Goal: Use online tool/utility: Utilize a website feature to perform a specific function

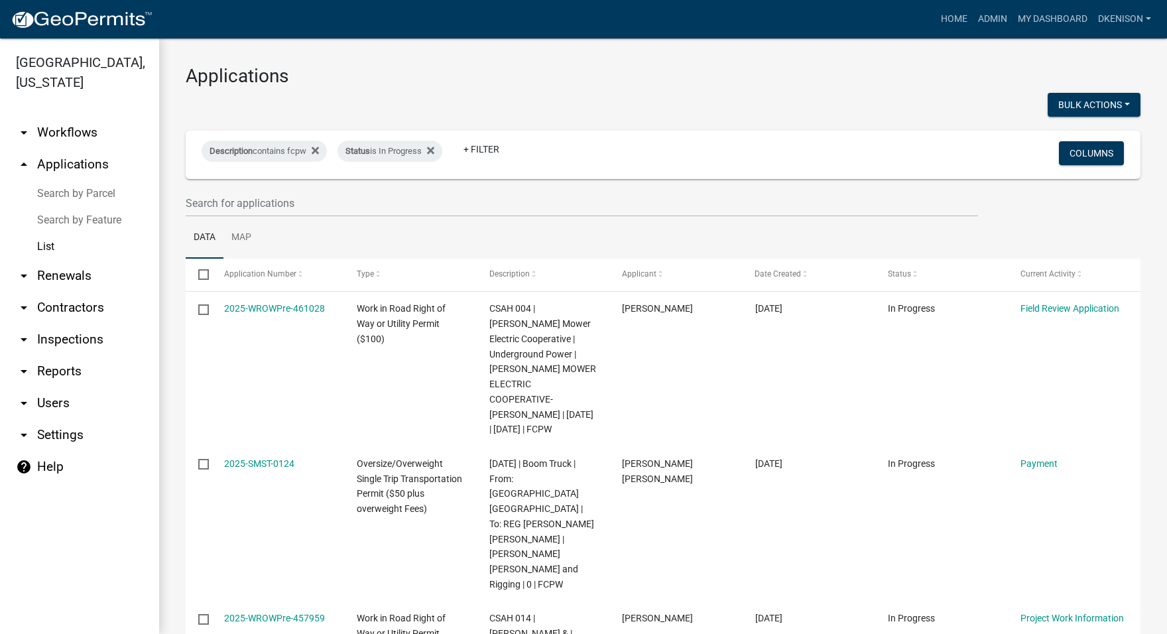
select select "3: 100"
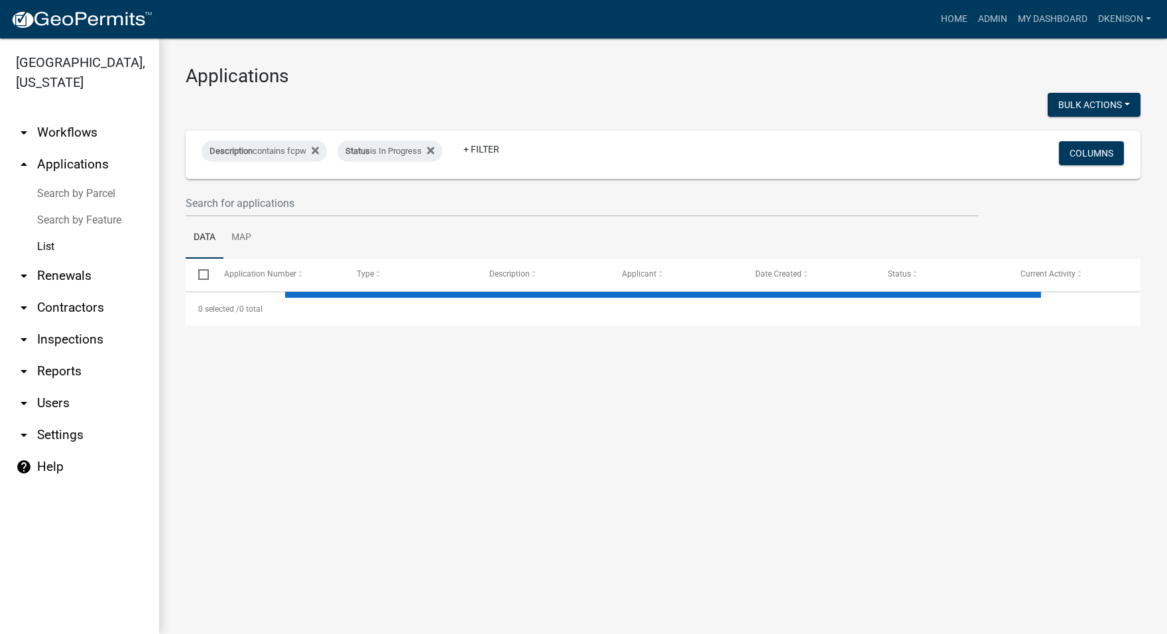
select select "3: 100"
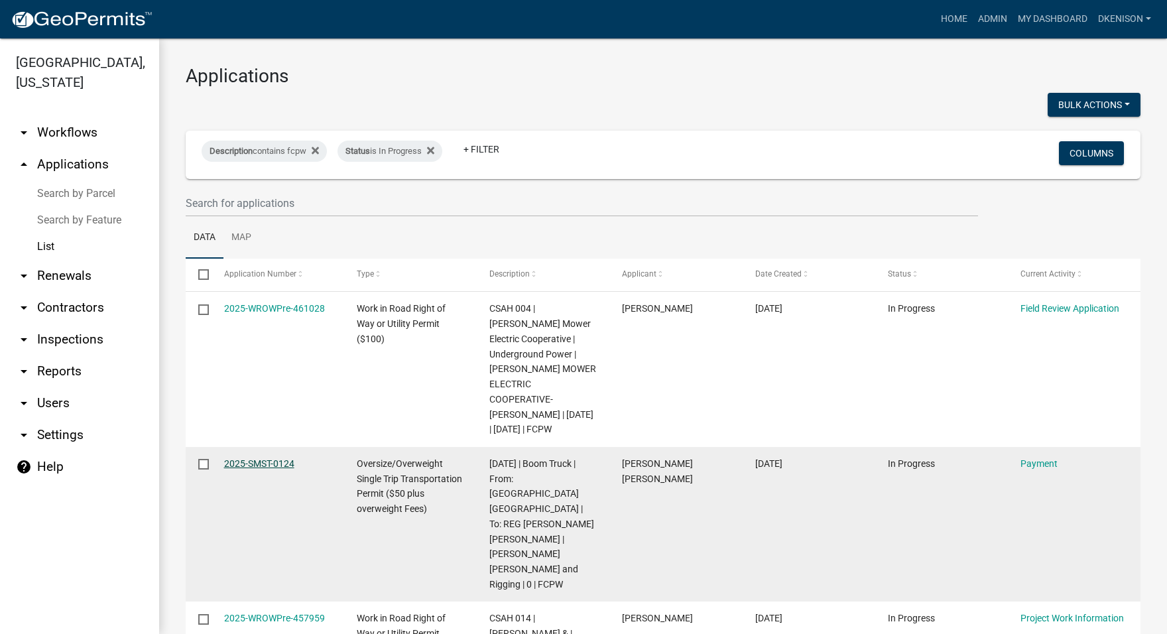
click at [258, 464] on link "2025-SMST-0124" at bounding box center [259, 463] width 70 height 11
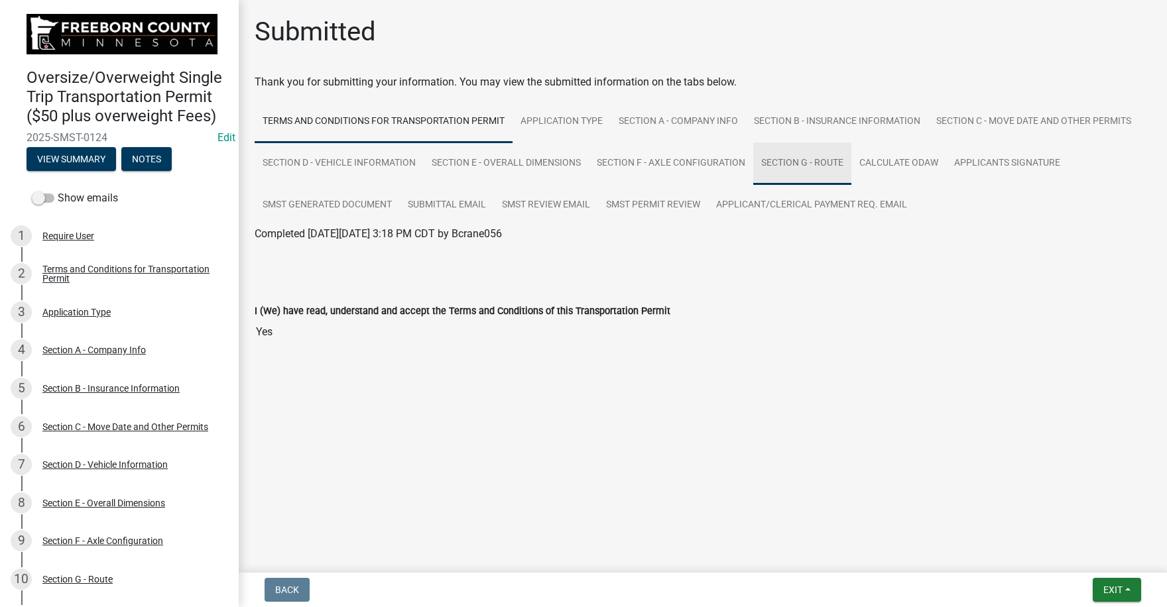
click at [798, 160] on link "Section G - Route" at bounding box center [802, 164] width 98 height 42
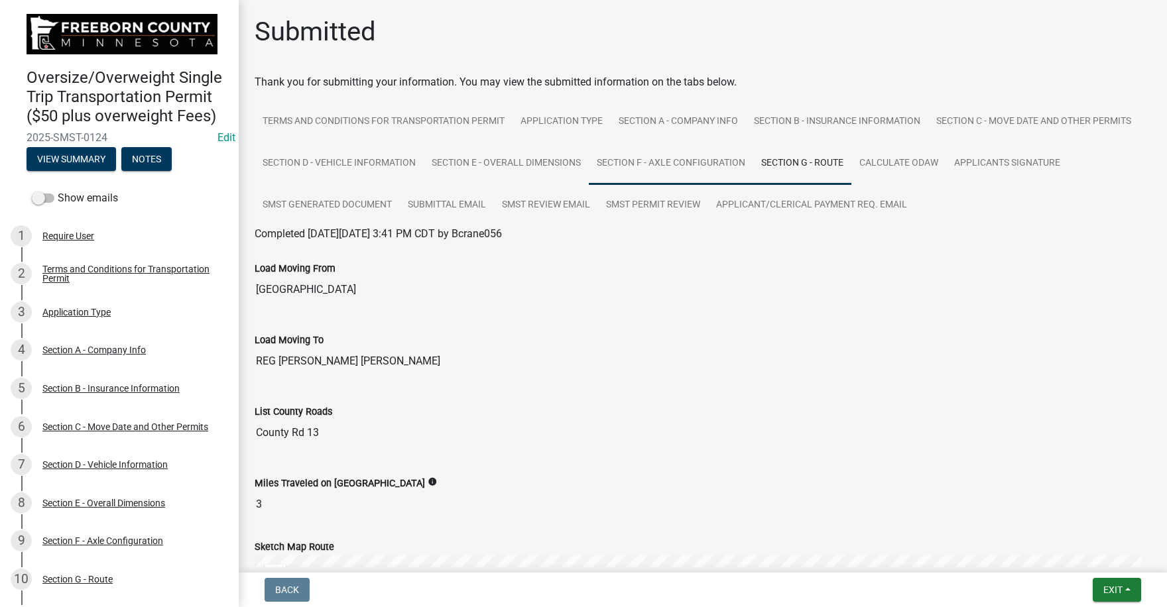
click at [753, 163] on link "Section F - Axle Configuration" at bounding box center [671, 164] width 164 height 42
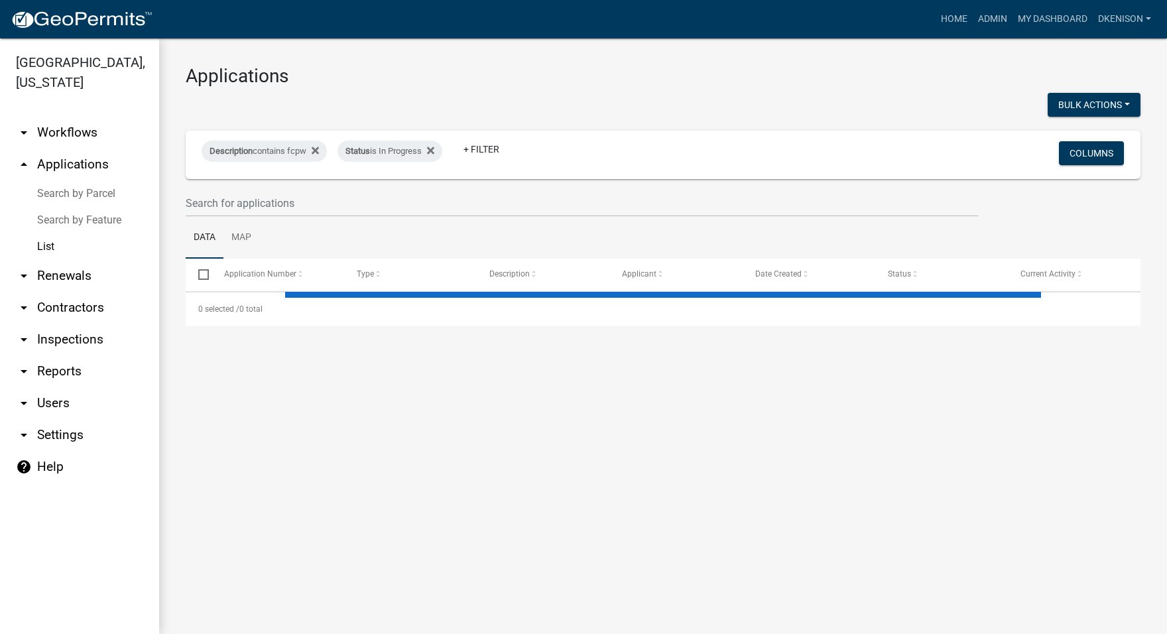
select select "3: 100"
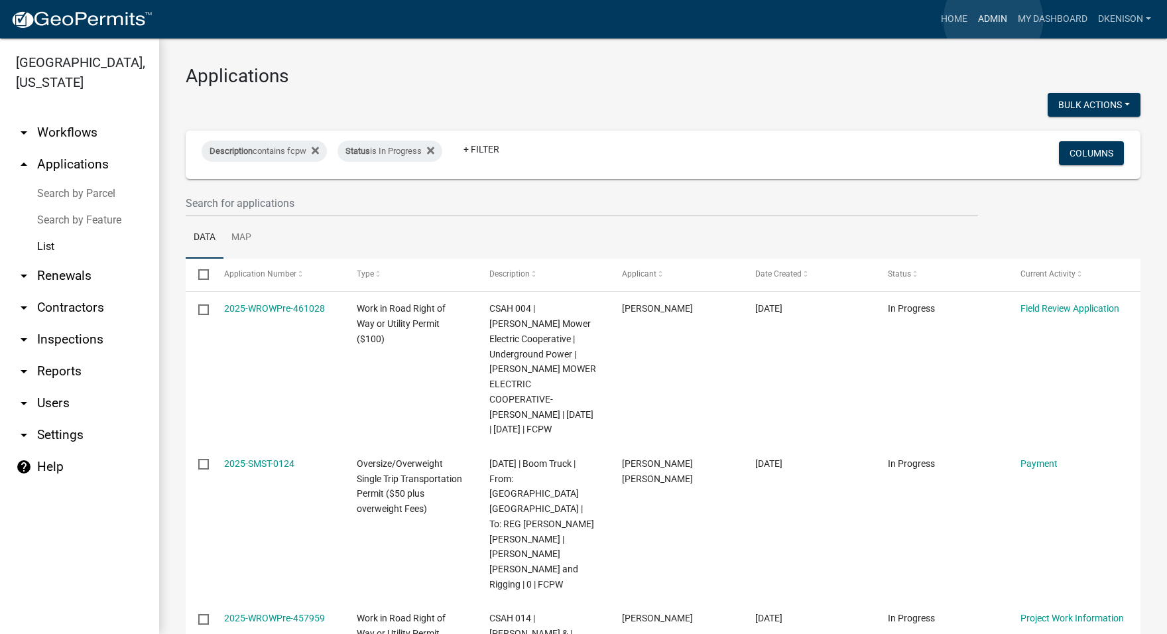
click at [993, 19] on link "Admin" at bounding box center [993, 19] width 40 height 25
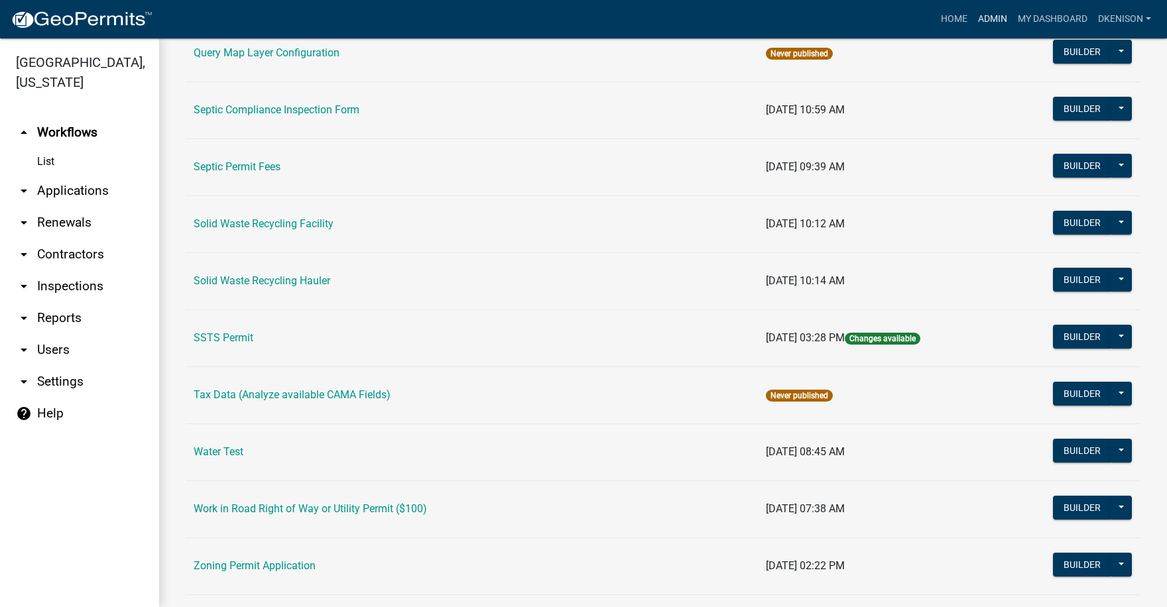
scroll to position [857, 0]
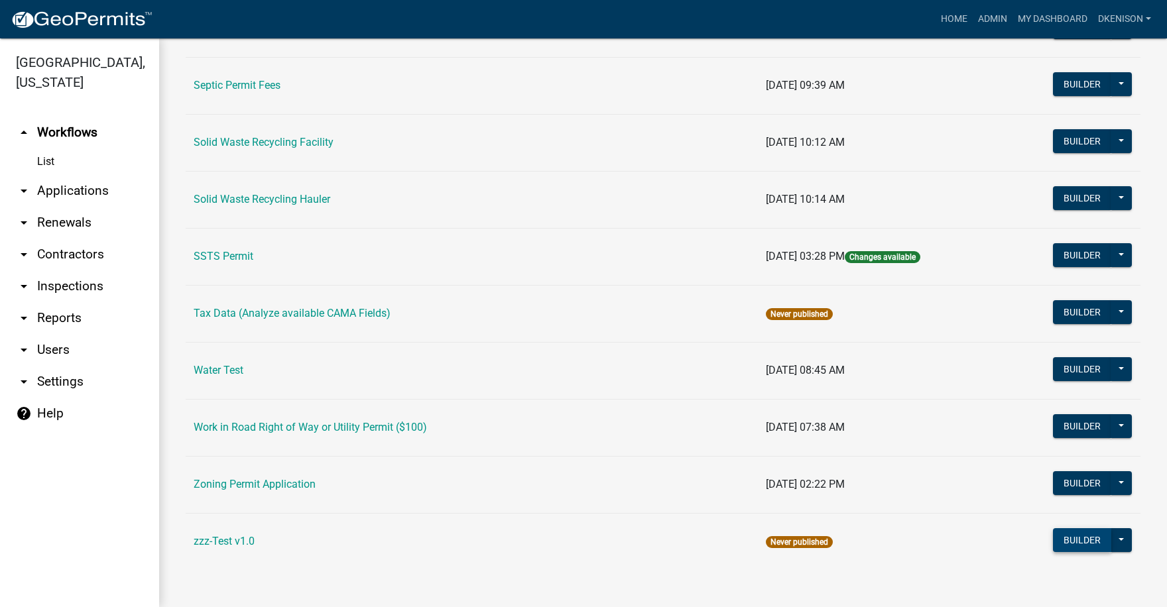
click at [1073, 540] on button "Builder" at bounding box center [1082, 540] width 58 height 24
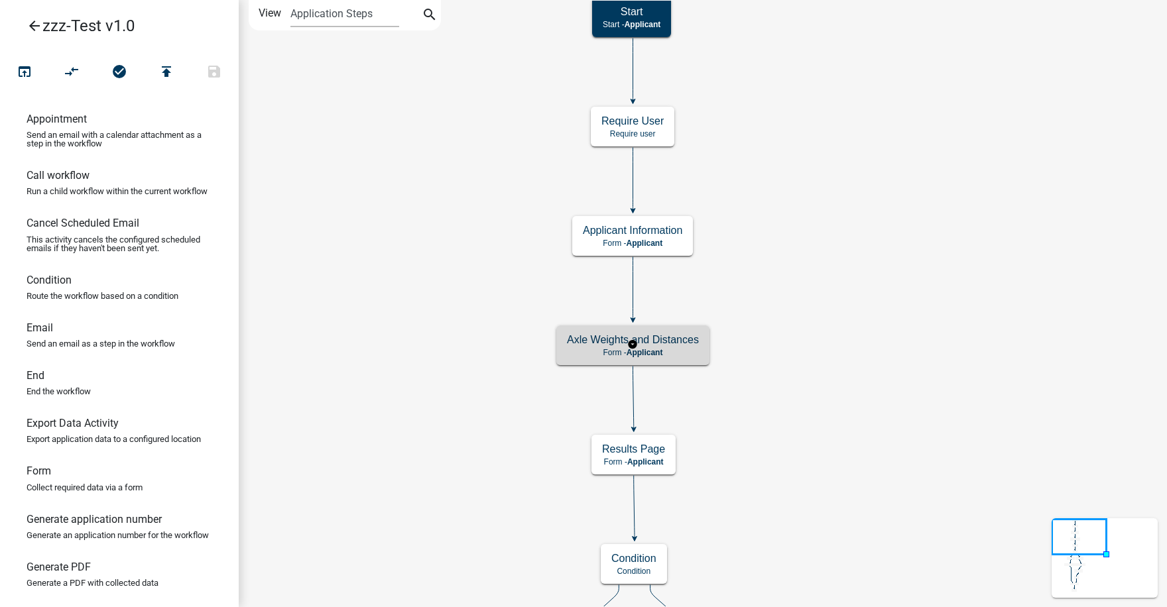
click at [646, 343] on h5 "Axle Weights and Distances" at bounding box center [633, 339] width 132 height 13
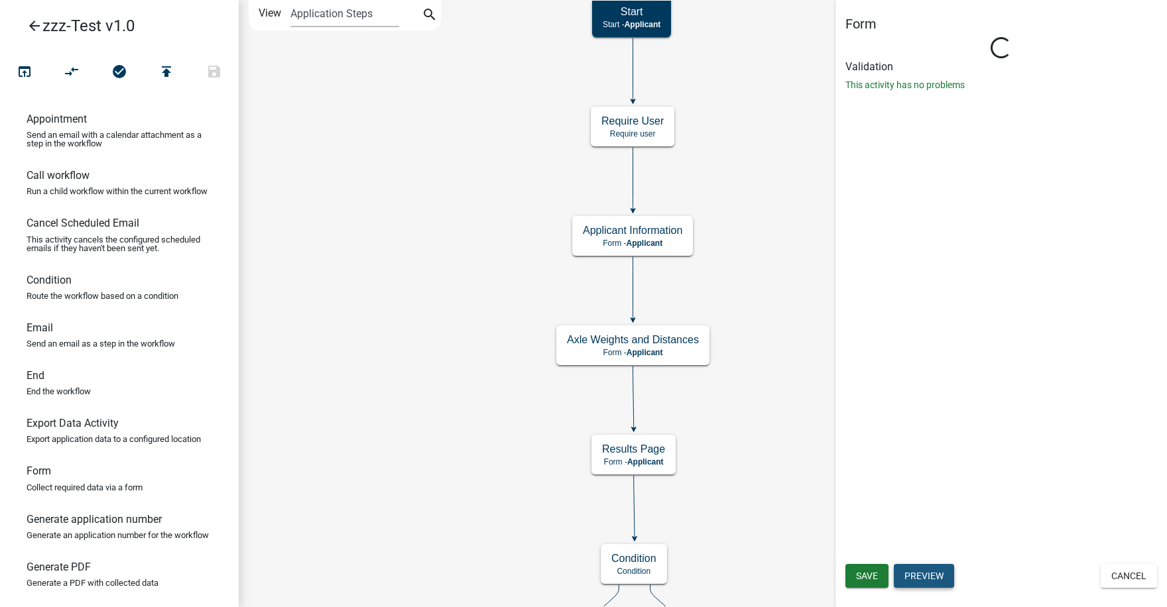
click at [928, 579] on button "Preview" at bounding box center [924, 576] width 60 height 24
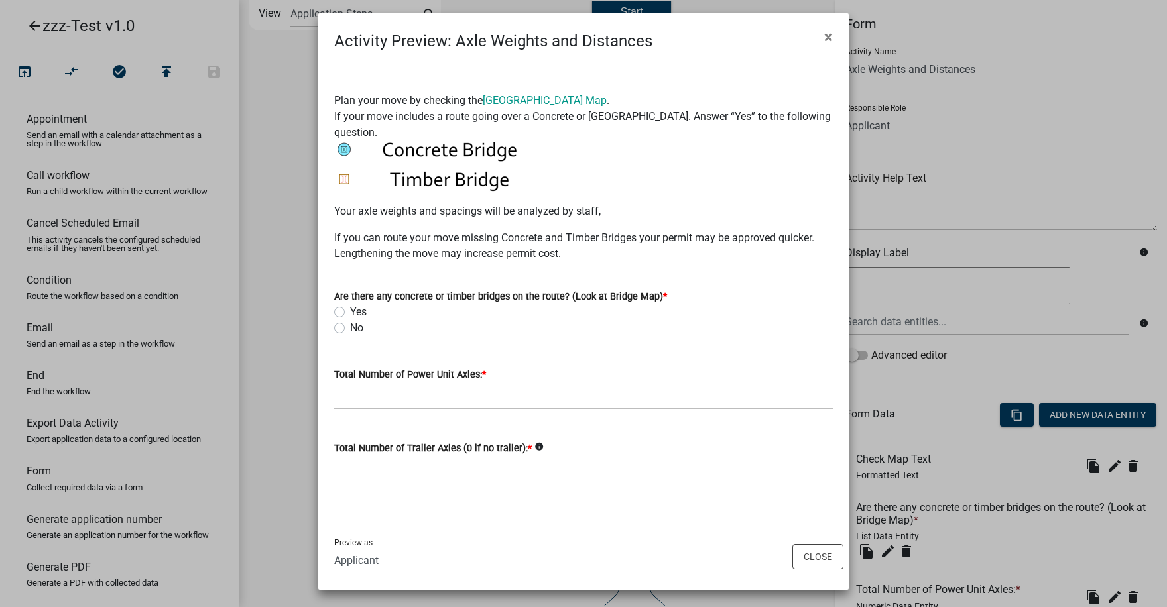
scroll to position [7, 0]
click at [350, 310] on label "Yes" at bounding box center [358, 311] width 17 height 16
click at [350, 310] on input "Yes" at bounding box center [354, 307] width 9 height 9
radio input "true"
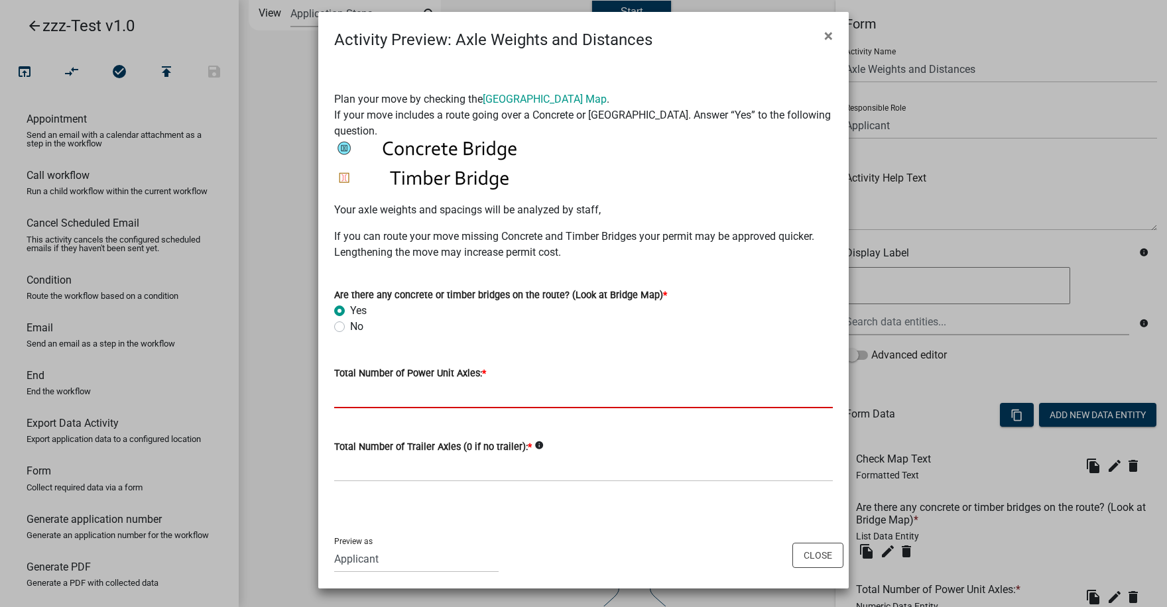
click at [378, 393] on input "text" at bounding box center [583, 394] width 499 height 27
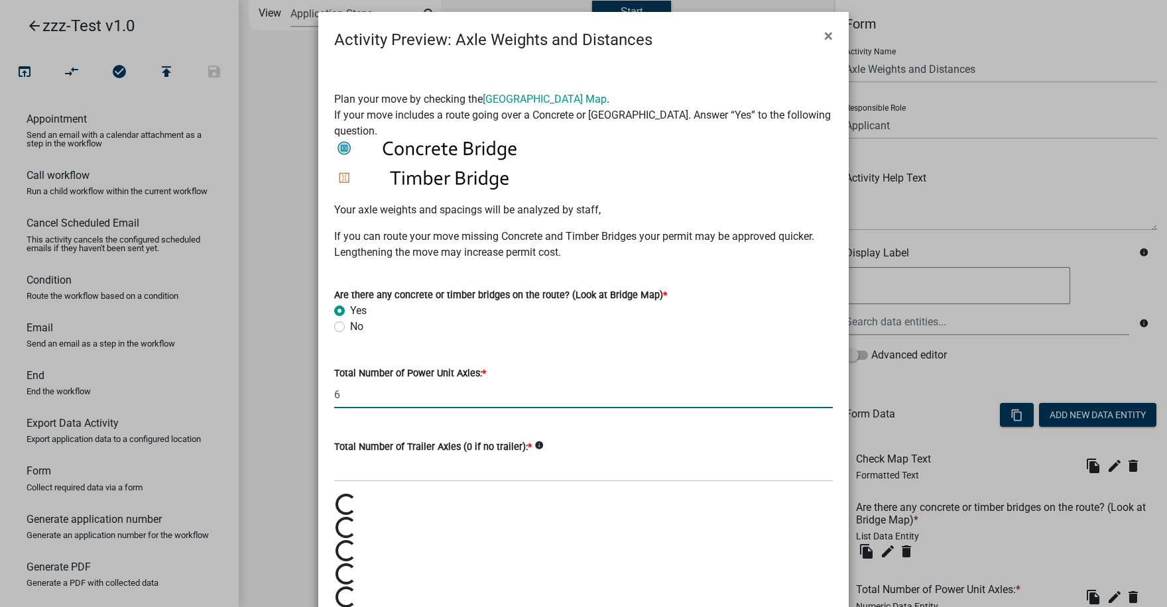
type input "6"
click at [341, 471] on input "text" at bounding box center [583, 468] width 499 height 27
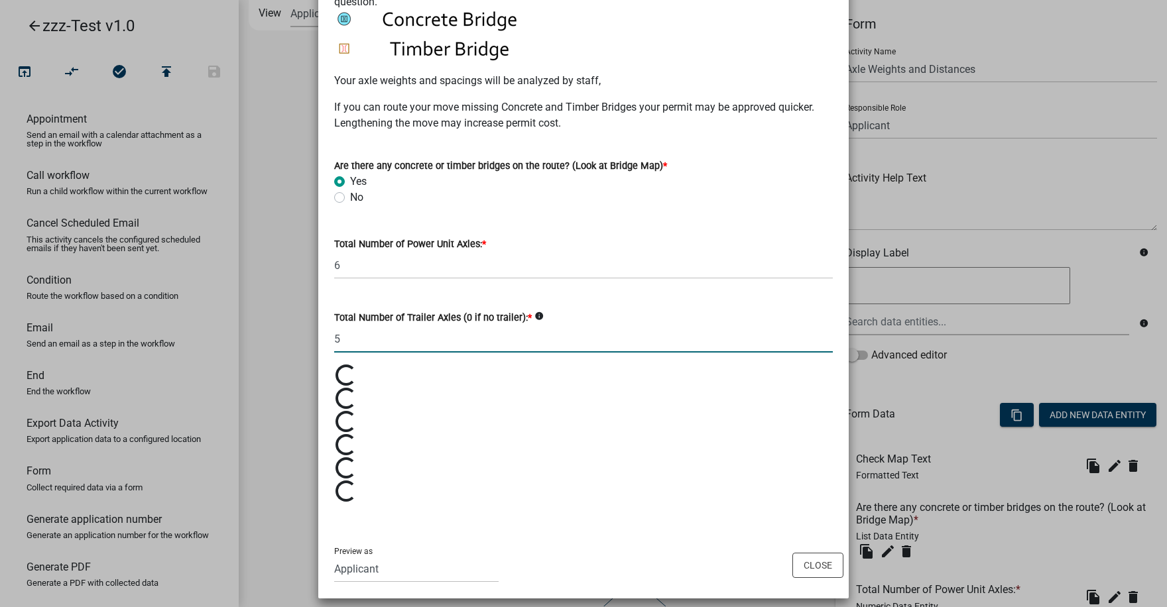
scroll to position [146, 0]
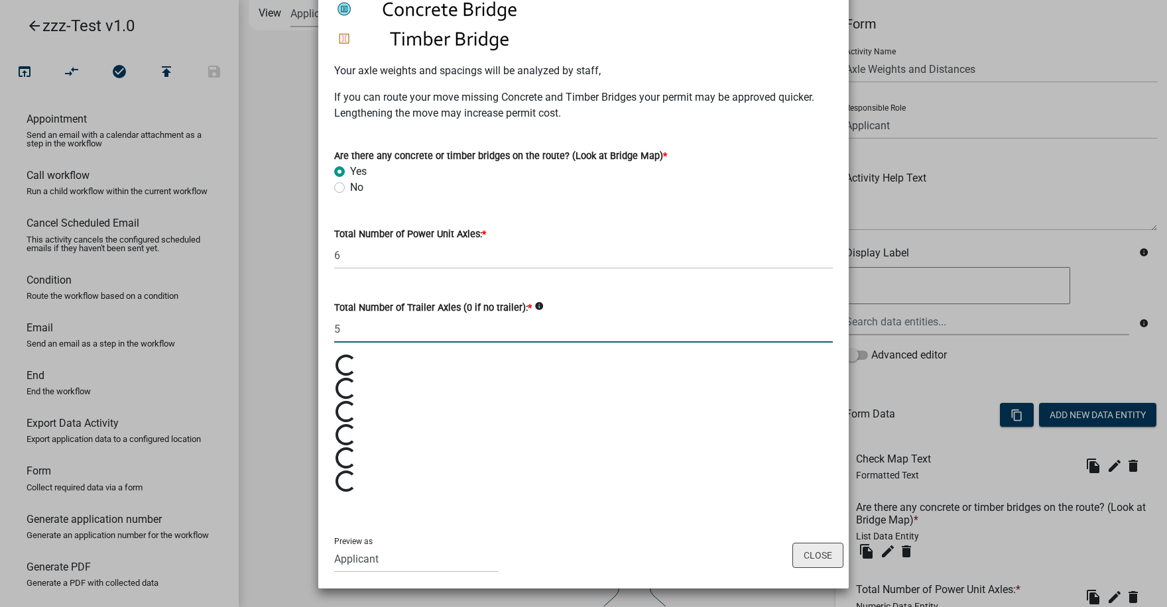
type input "5"
click at [816, 558] on button "Close" at bounding box center [817, 555] width 51 height 25
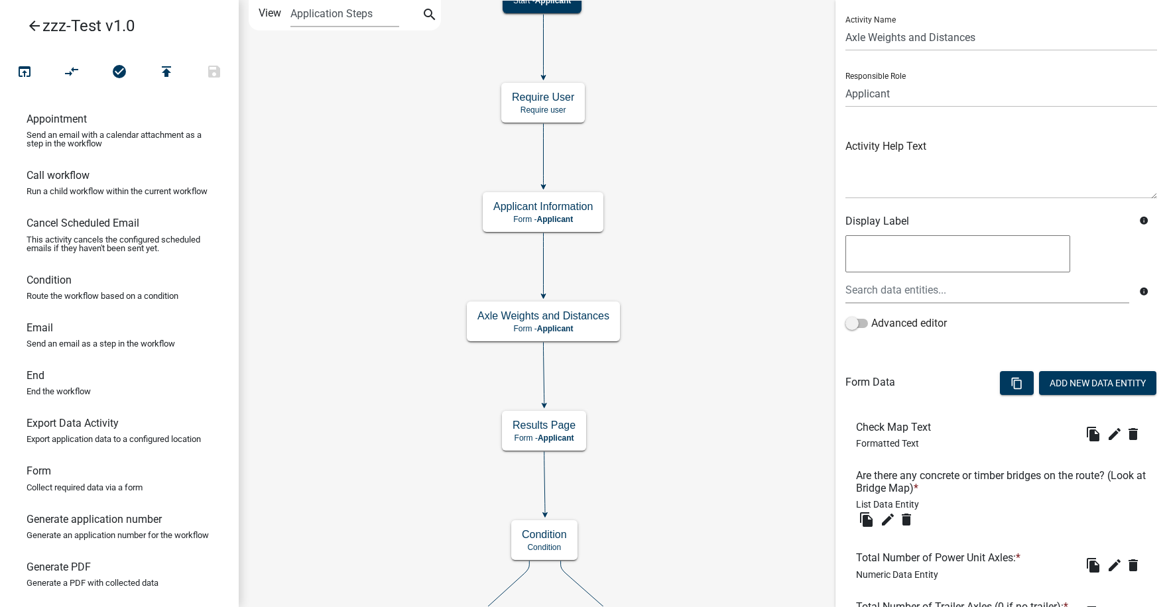
scroll to position [0, 0]
